Goal: Check status: Check status

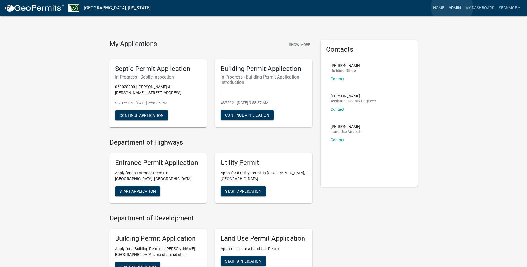
click at [452, 7] on link "Admin" at bounding box center [455, 8] width 17 height 11
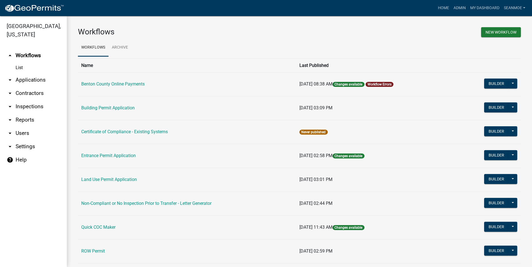
click at [28, 80] on link "arrow_drop_down Applications" at bounding box center [33, 79] width 67 height 13
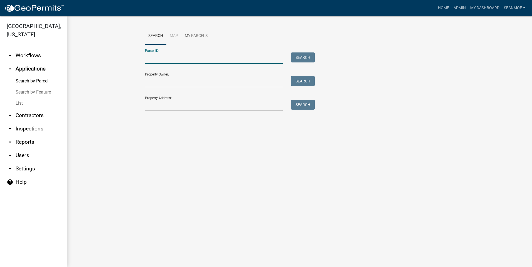
click at [198, 62] on input "Parcel ID:" at bounding box center [214, 58] width 138 height 11
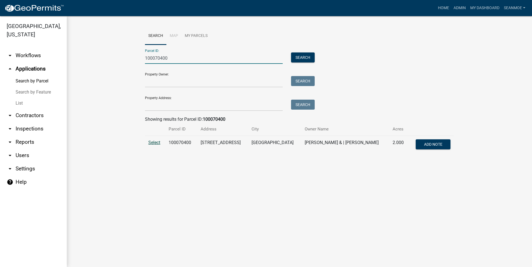
type input "100070400"
click at [151, 143] on span "Select" at bounding box center [154, 142] width 12 height 5
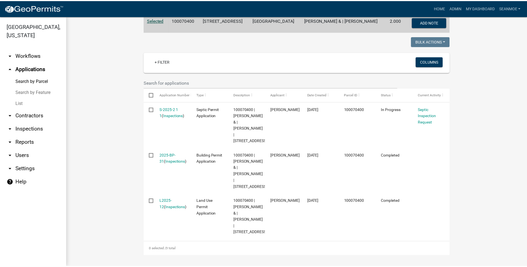
scroll to position [154, 0]
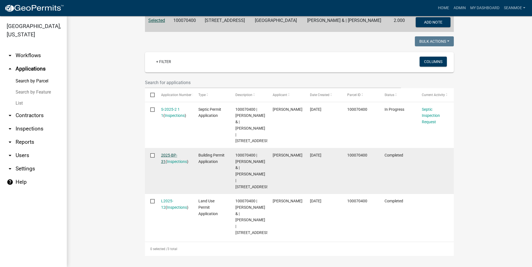
click at [170, 153] on link "2025-BP-31" at bounding box center [169, 158] width 16 height 11
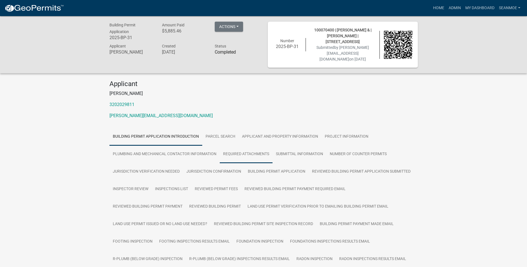
click at [252, 146] on link "Required Attachments" at bounding box center [246, 155] width 53 height 18
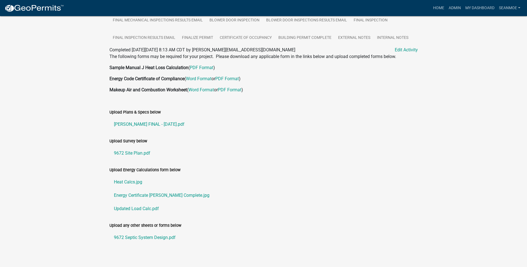
scroll to position [328, 0]
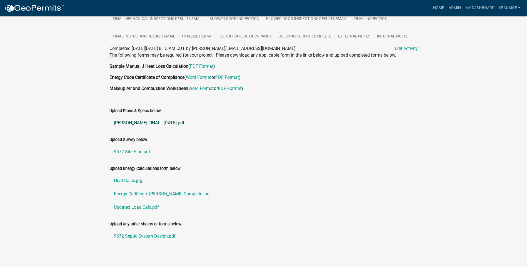
drag, startPoint x: 135, startPoint y: 117, endPoint x: 130, endPoint y: 118, distance: 5.5
click at [130, 118] on link "[PERSON_NAME] FINAL - [DATE].pdf" at bounding box center [264, 122] width 309 height 13
